Goal: Task Accomplishment & Management: Manage account settings

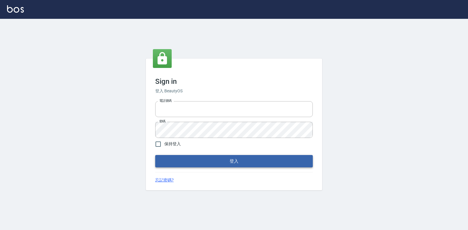
type input "047265856"
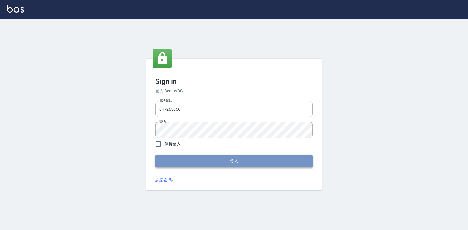
click at [243, 163] on button "登入" at bounding box center [234, 161] width 158 height 12
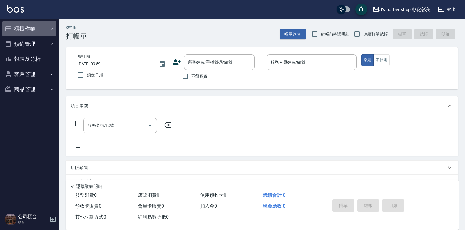
click at [31, 32] on button "櫃檯作業" at bounding box center [29, 28] width 54 height 15
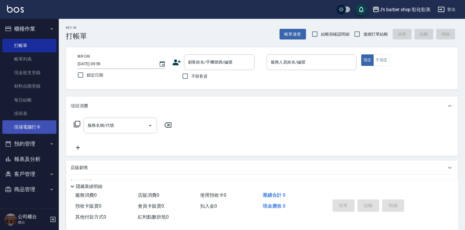
click at [39, 124] on link "現場電腦打卡" at bounding box center [29, 127] width 54 height 14
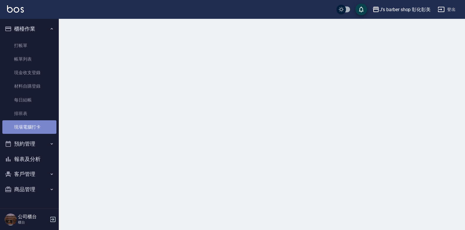
click at [39, 124] on link "現場電腦打卡" at bounding box center [29, 127] width 54 height 14
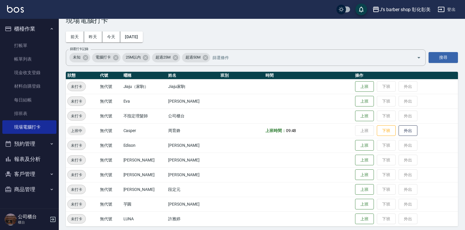
scroll to position [19, 0]
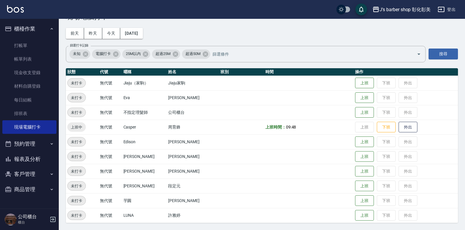
click at [29, 144] on button "預約管理" at bounding box center [29, 143] width 54 height 15
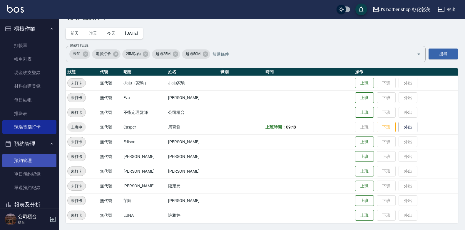
click at [32, 160] on link "預約管理" at bounding box center [29, 161] width 54 height 14
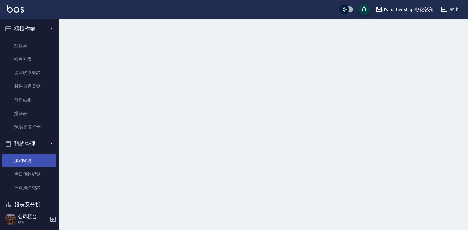
click at [32, 160] on link "預約管理" at bounding box center [29, 161] width 54 height 14
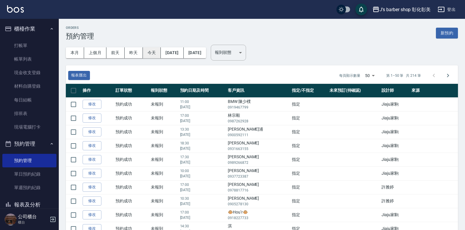
click at [151, 54] on button "今天" at bounding box center [152, 52] width 18 height 11
